Goal: Task Accomplishment & Management: Use online tool/utility

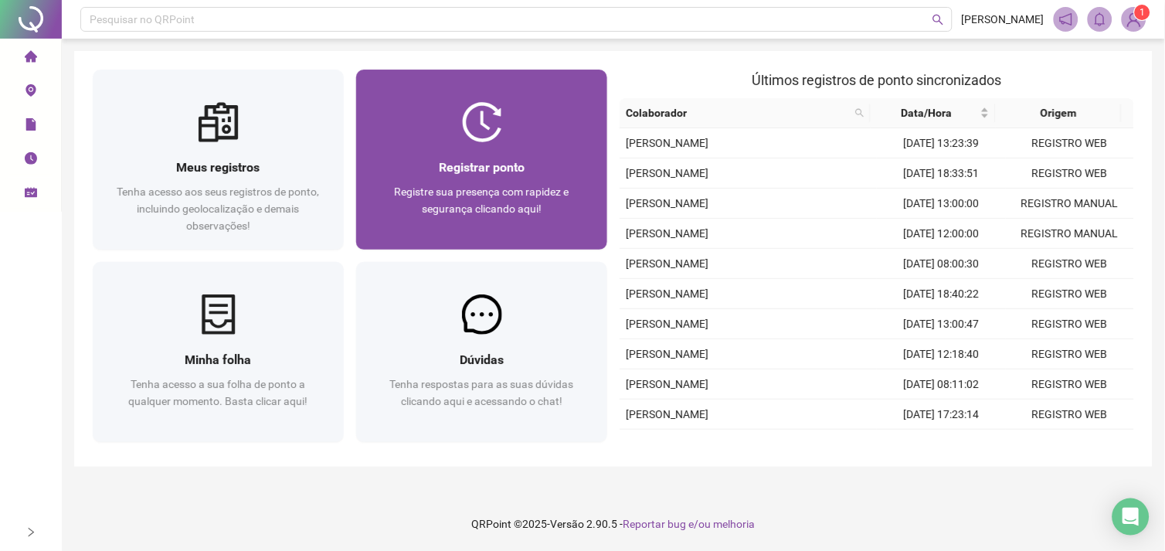
click at [499, 188] on span "Registre sua presença com rapidez e segurança clicando aqui!" at bounding box center [482, 199] width 175 height 29
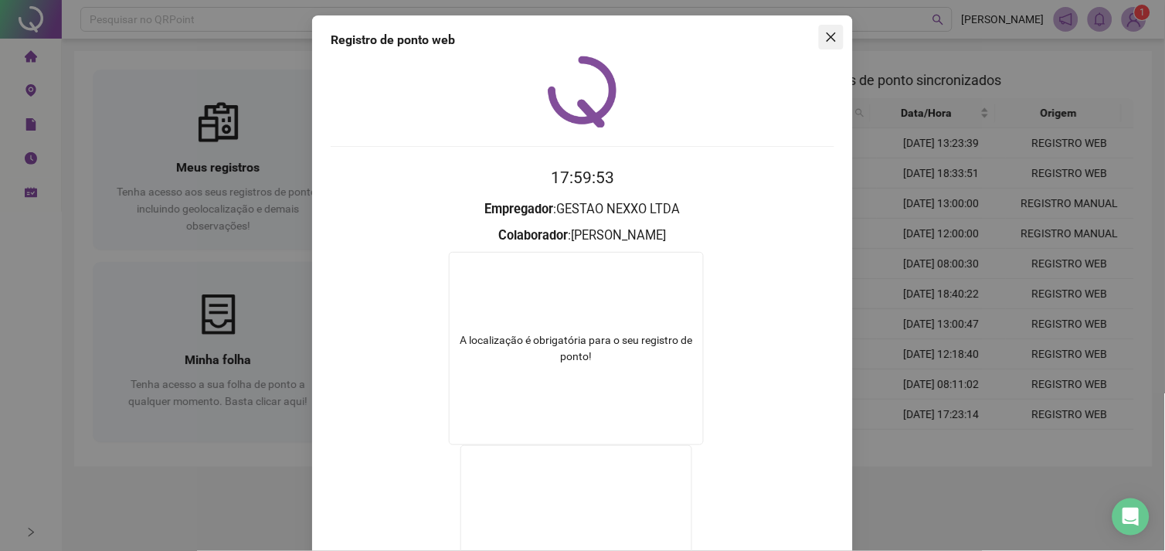
click at [819, 45] on button "Close" at bounding box center [831, 37] width 25 height 25
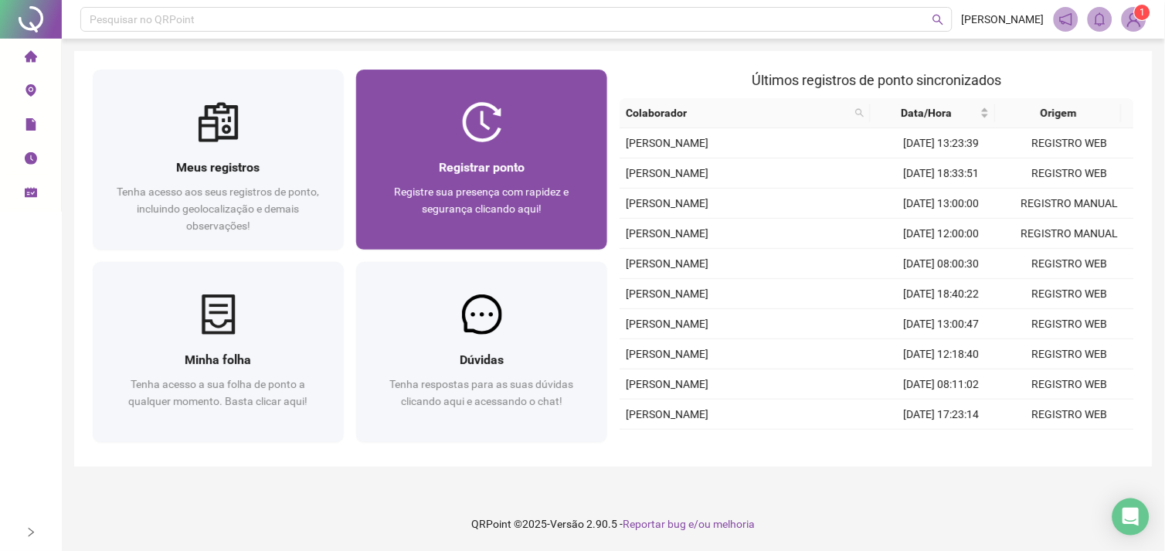
click at [553, 171] on div "Registrar ponto" at bounding box center [482, 167] width 214 height 19
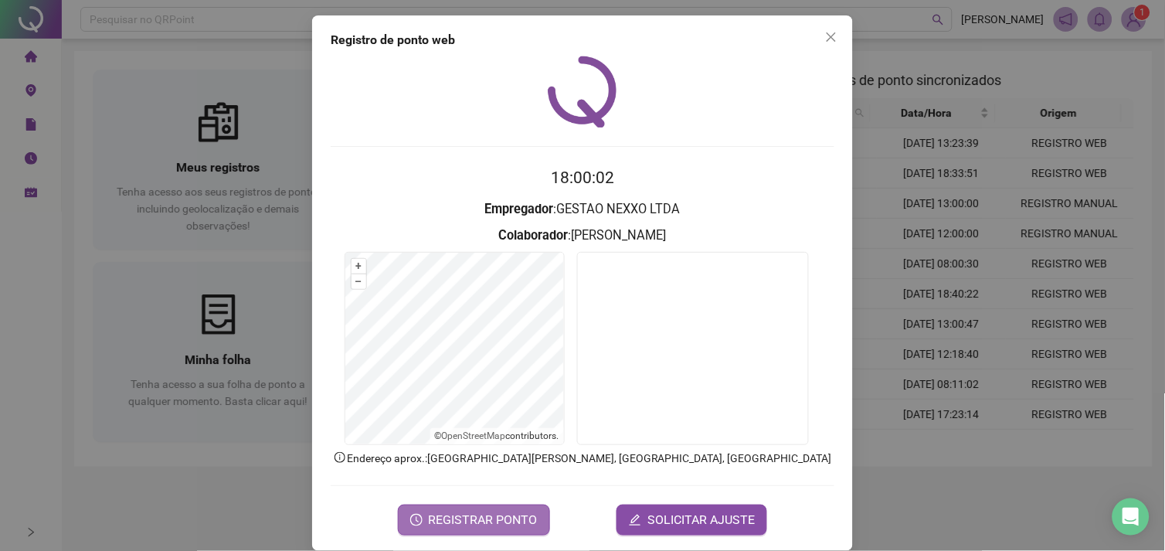
click at [462, 507] on button "REGISTRAR PONTO" at bounding box center [474, 520] width 152 height 31
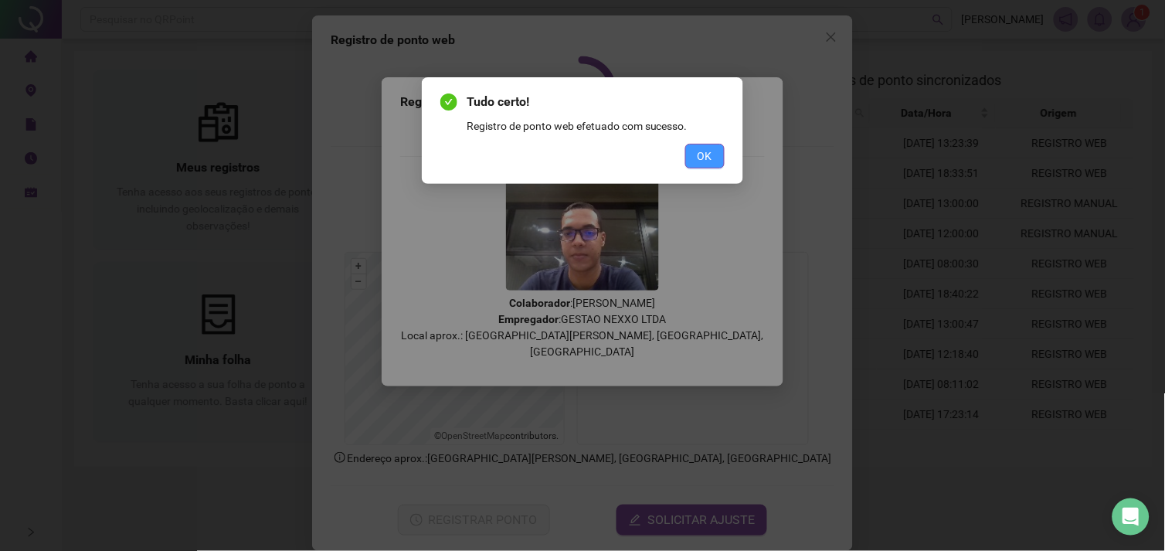
click at [705, 152] on span "OK" at bounding box center [705, 156] width 15 height 17
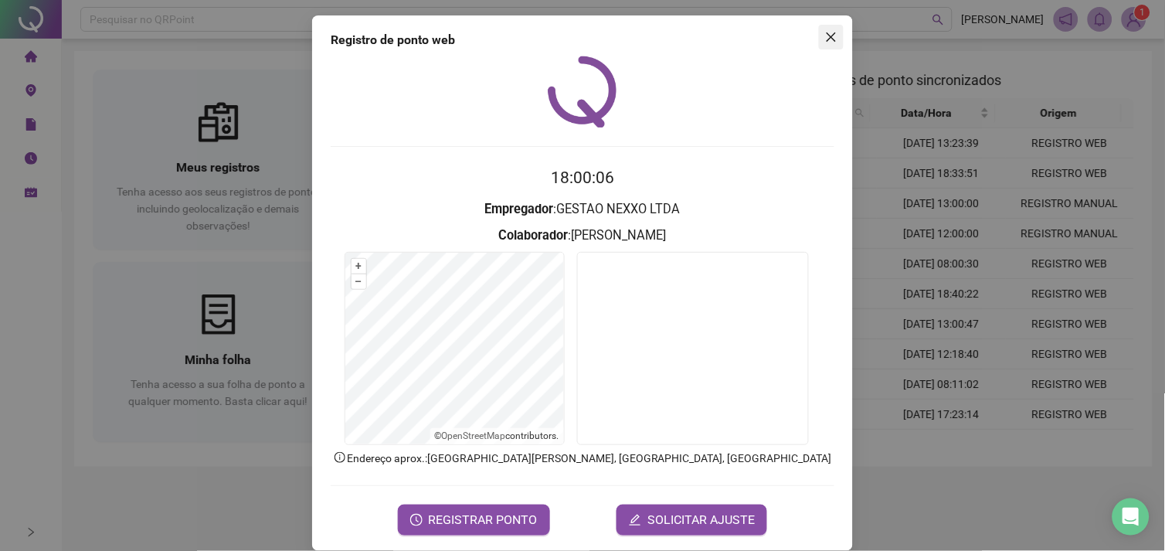
click at [825, 36] on icon "close" at bounding box center [831, 37] width 12 height 12
